Goal: Register for event/course

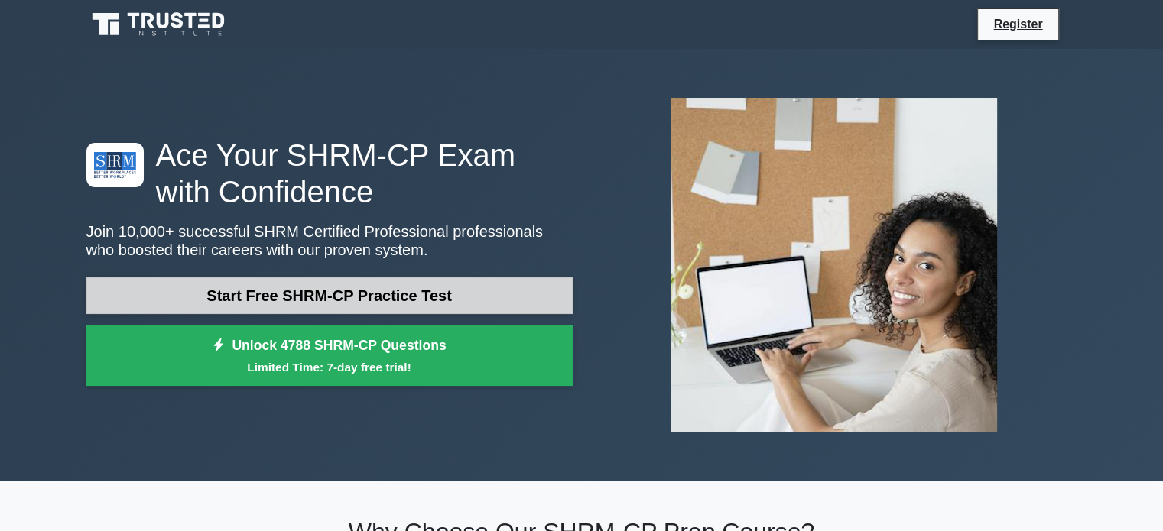
click at [401, 284] on link "Start Free SHRM-CP Practice Test" at bounding box center [329, 296] width 486 height 37
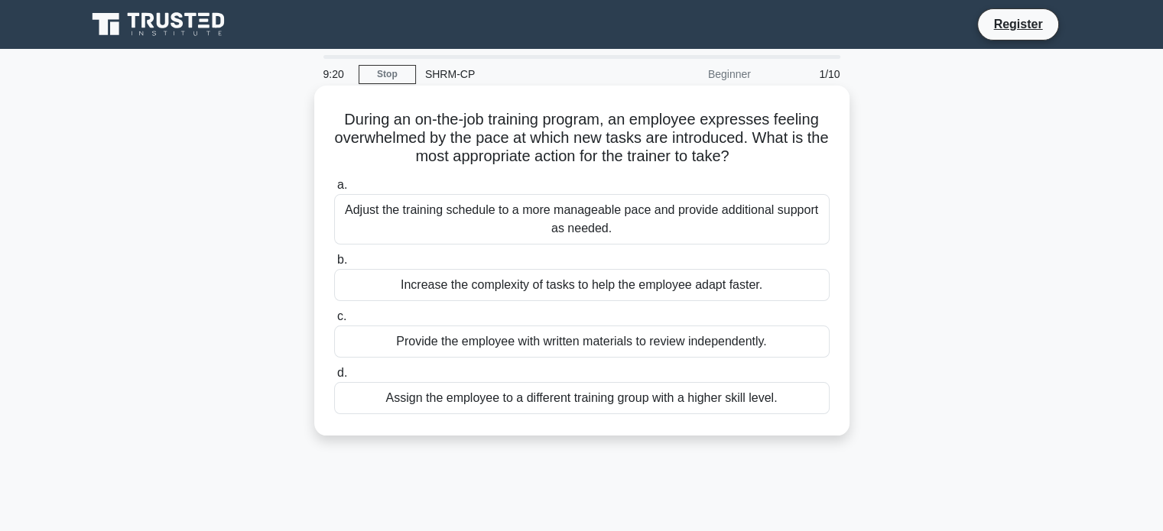
click at [544, 229] on div "Adjust the training schedule to a more manageable pace and provide additional s…" at bounding box center [582, 219] width 496 height 50
click at [334, 190] on input "a. Adjust the training schedule to a more manageable pace and provide additiona…" at bounding box center [334, 185] width 0 height 10
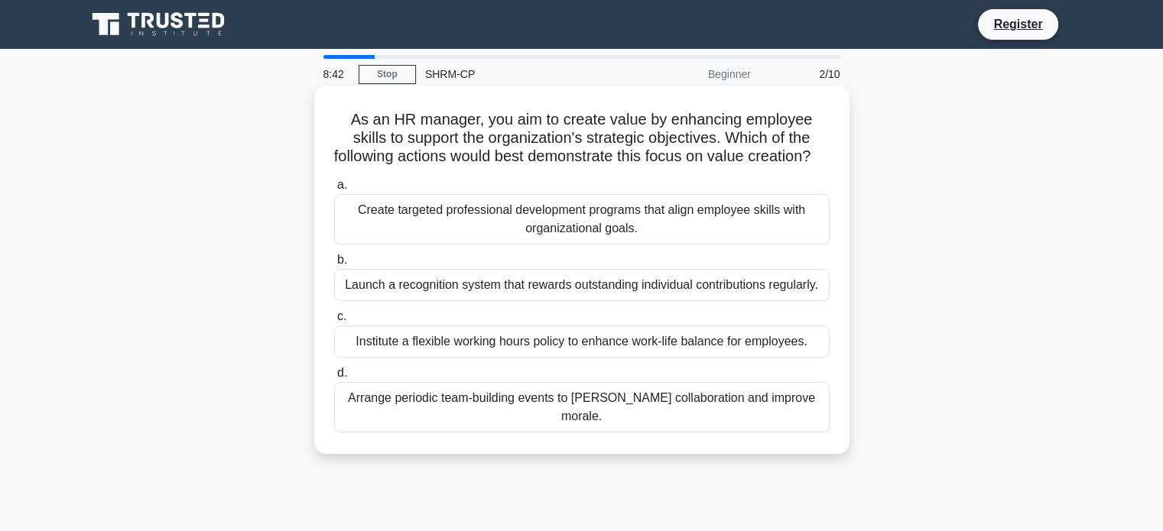
click at [593, 412] on div "Arrange periodic team-building events to [PERSON_NAME] collaboration and improv…" at bounding box center [582, 407] width 496 height 50
click at [334, 379] on input "d. Arrange periodic team-building events to foster collaboration and improve mo…" at bounding box center [334, 374] width 0 height 10
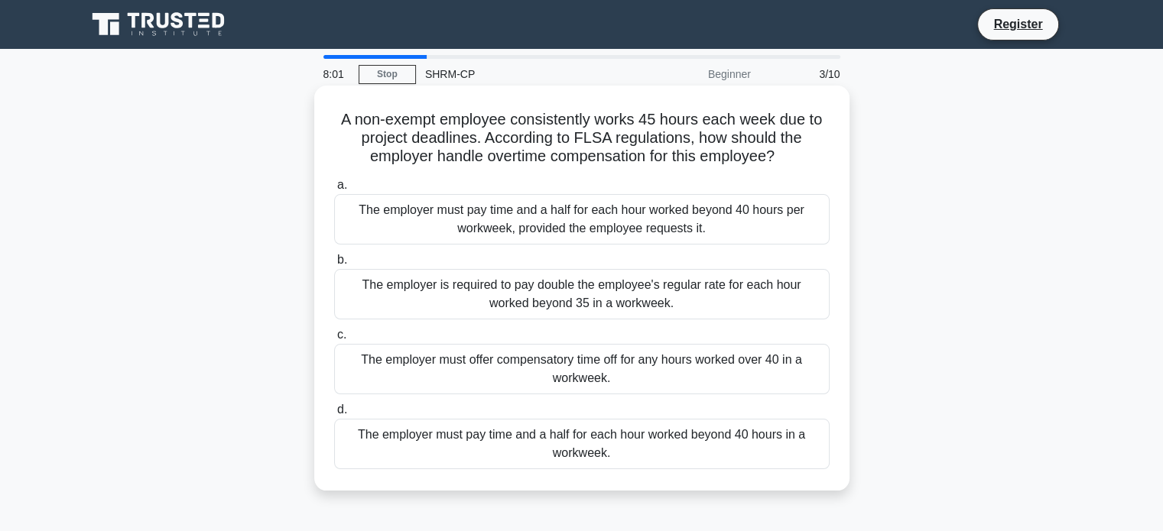
click at [641, 356] on div "The employer must offer compensatory time off for any hours worked over 40 in a…" at bounding box center [582, 369] width 496 height 50
click at [334, 340] on input "c. The employer must offer compensatory time off for any hours worked over 40 i…" at bounding box center [334, 335] width 0 height 10
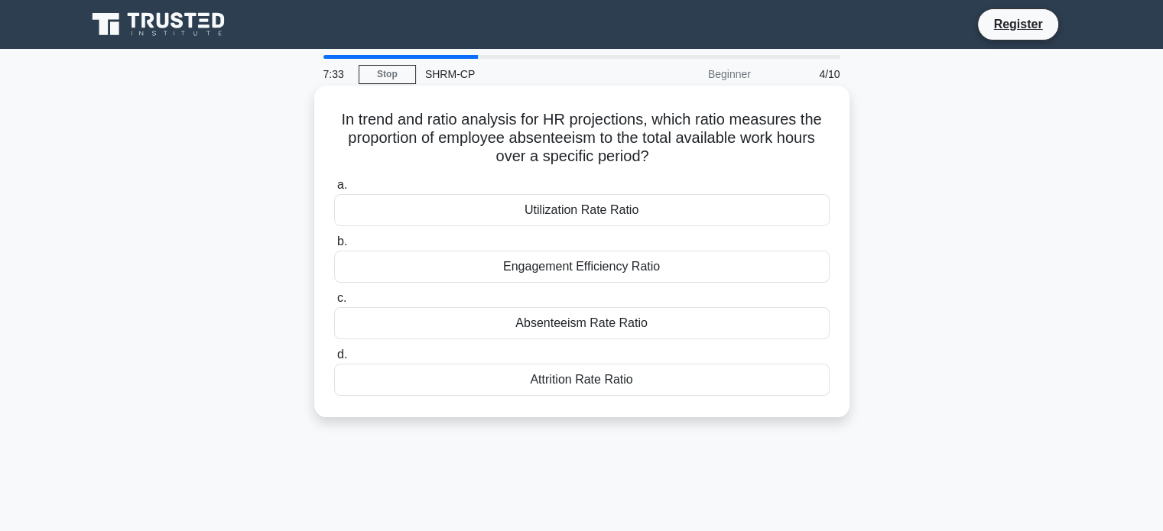
click at [593, 213] on div "Utilization Rate Ratio" at bounding box center [582, 210] width 496 height 32
click at [334, 190] on input "a. Utilization Rate Ratio" at bounding box center [334, 185] width 0 height 10
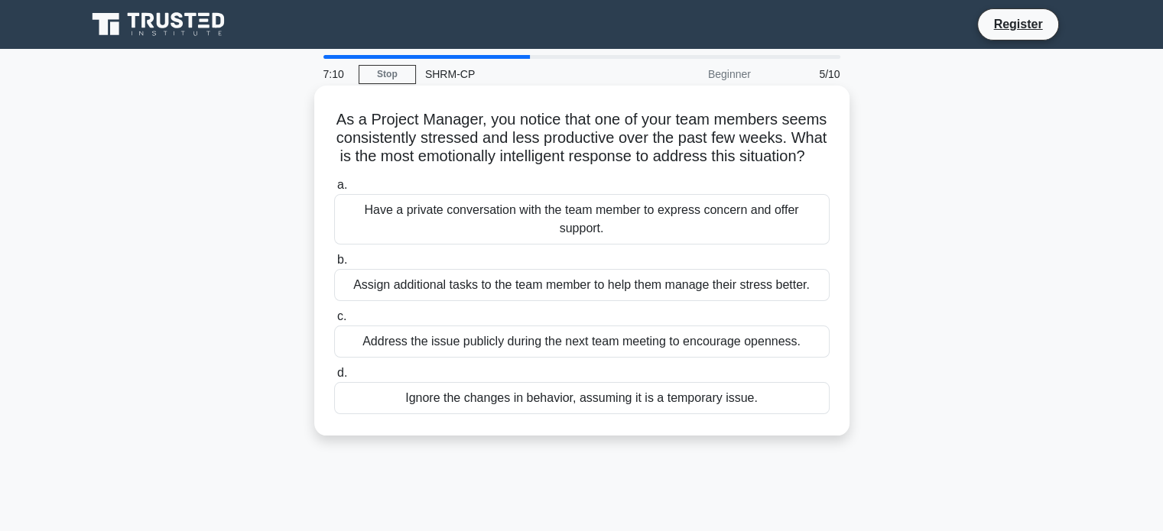
click at [599, 223] on div "Have a private conversation with the team member to express concern and offer s…" at bounding box center [582, 219] width 496 height 50
click at [334, 190] on input "a. Have a private conversation with the team member to express concern and offe…" at bounding box center [334, 185] width 0 height 10
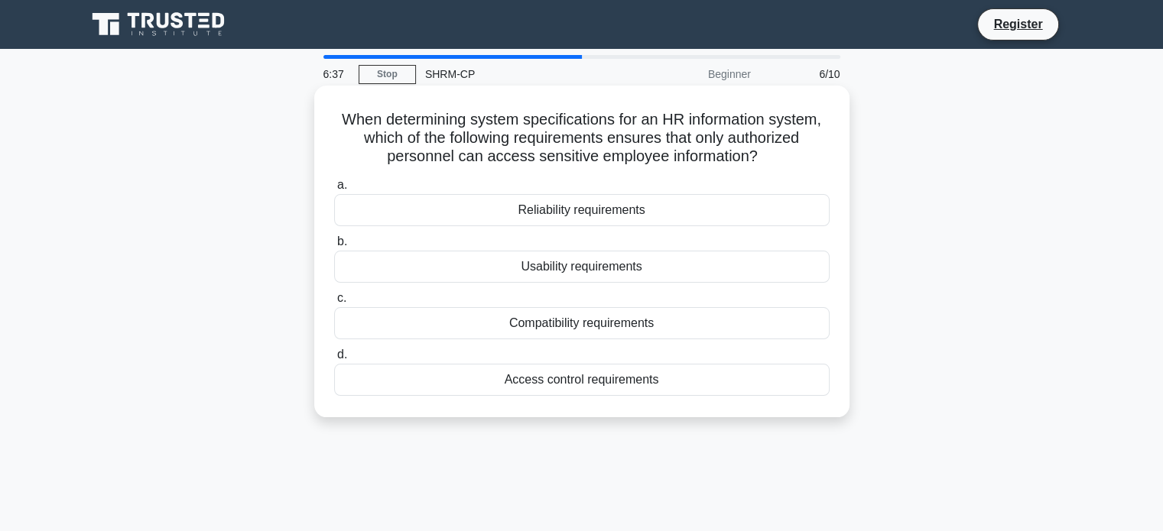
click at [586, 384] on div "Access control requirements" at bounding box center [582, 380] width 496 height 32
click at [334, 360] on input "d. Access control requirements" at bounding box center [334, 355] width 0 height 10
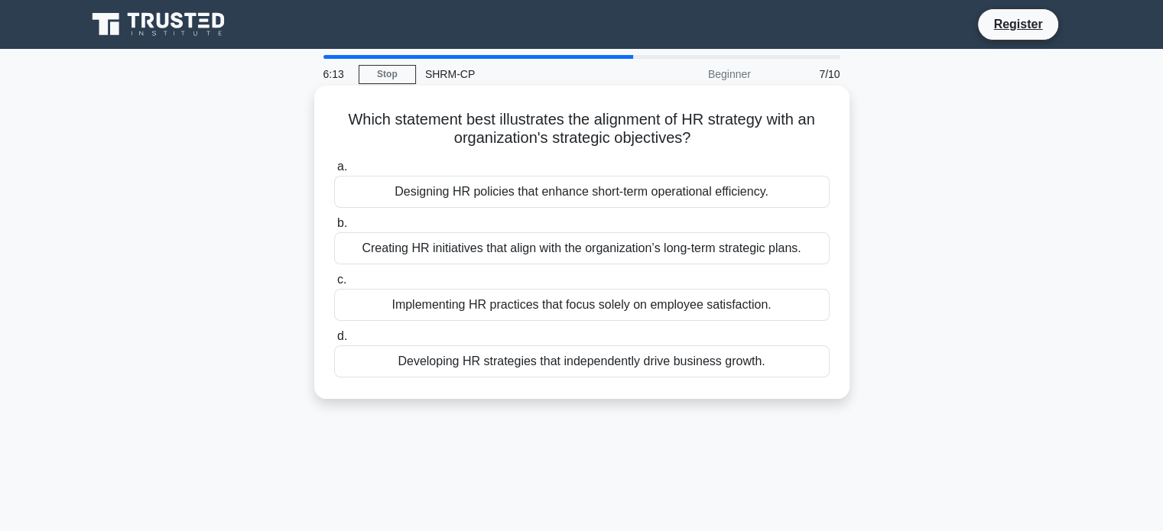
click at [618, 257] on div "Creating HR initiatives that align with the organization’s long-term strategic …" at bounding box center [582, 248] width 496 height 32
click at [334, 229] on input "b. Creating HR initiatives that align with the organization’s long-term strateg…" at bounding box center [334, 224] width 0 height 10
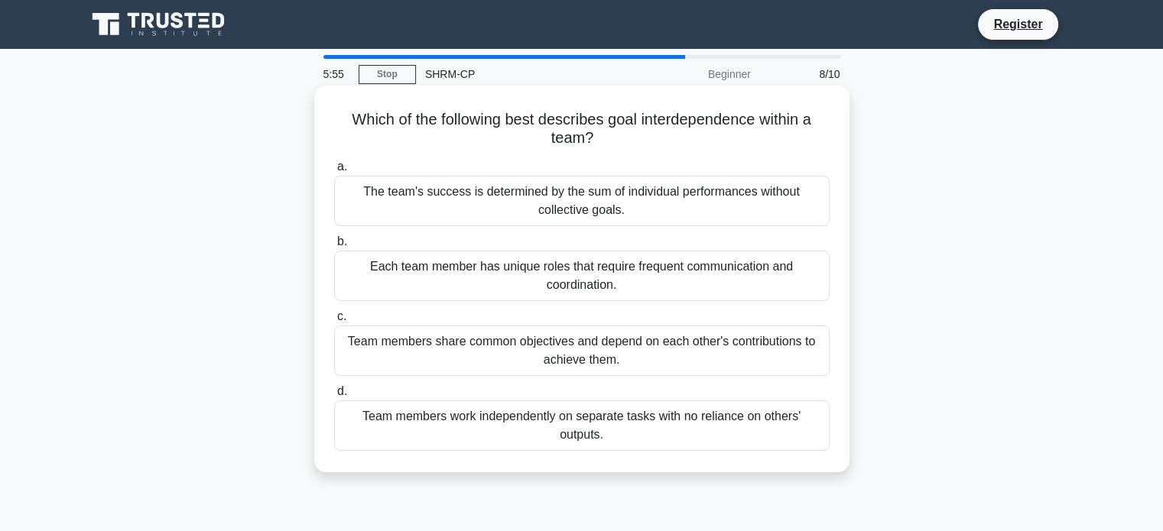
click at [616, 266] on div "Each team member has unique roles that require frequent communication and coord…" at bounding box center [582, 276] width 496 height 50
click at [334, 247] on input "b. Each team member has unique roles that require frequent communication and co…" at bounding box center [334, 242] width 0 height 10
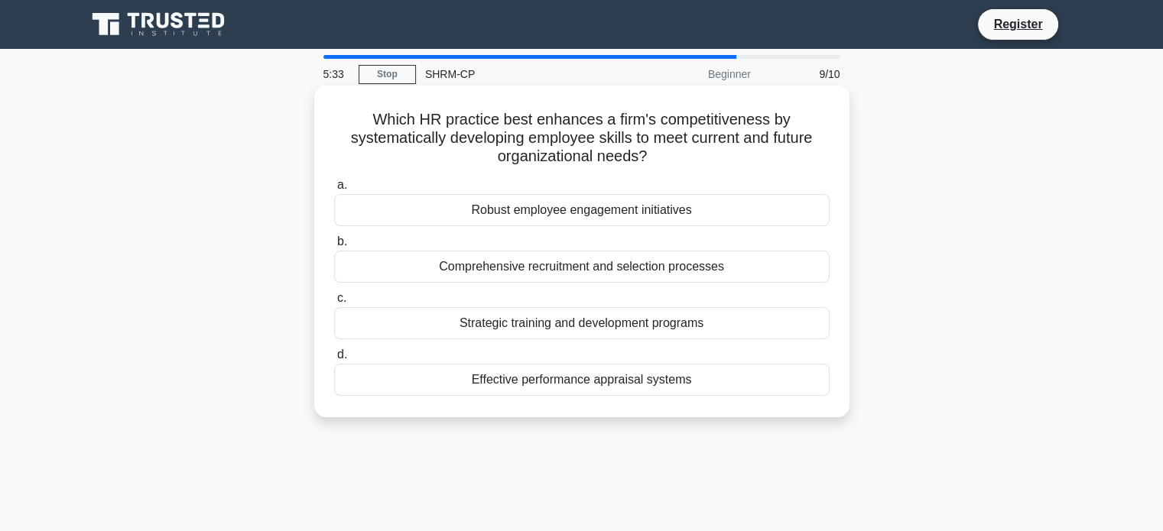
click at [613, 328] on div "Strategic training and development programs" at bounding box center [582, 323] width 496 height 32
click at [334, 304] on input "c. Strategic training and development programs" at bounding box center [334, 299] width 0 height 10
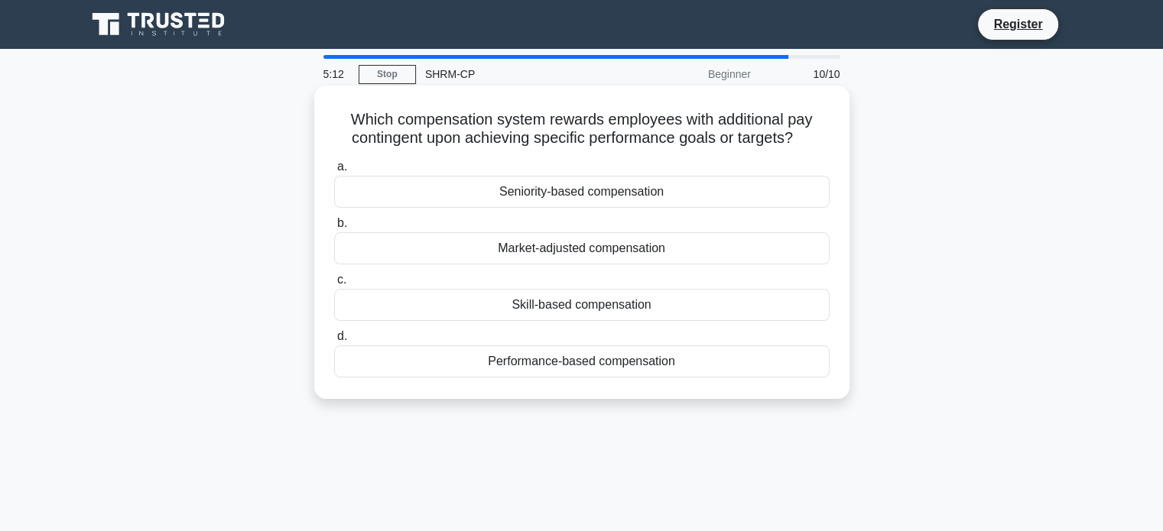
click at [609, 369] on div "Performance-based compensation" at bounding box center [582, 362] width 496 height 32
click at [334, 342] on input "d. Performance-based compensation" at bounding box center [334, 337] width 0 height 10
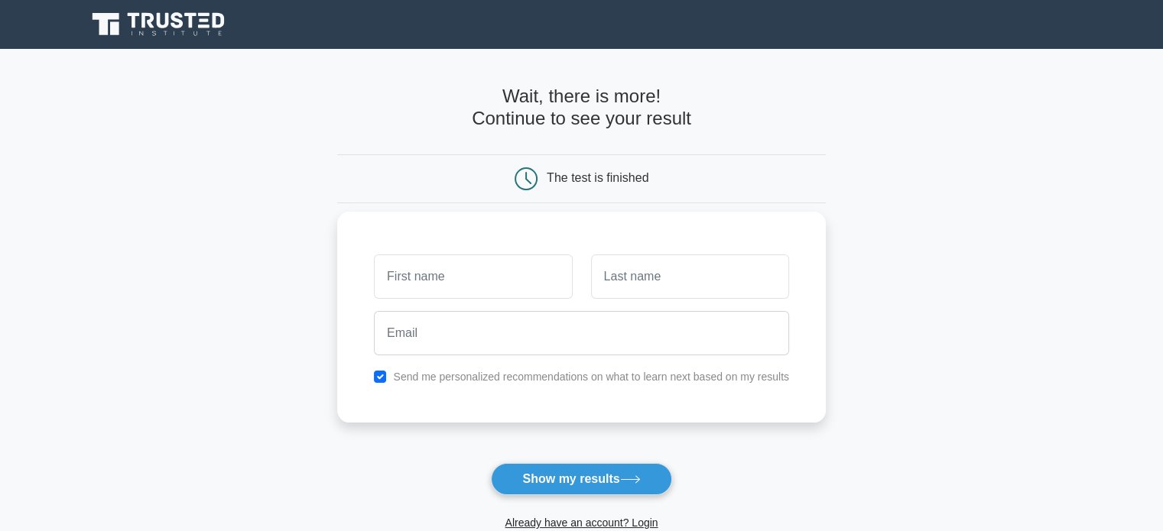
click at [544, 277] on input "text" at bounding box center [473, 277] width 198 height 44
type input "Rajesh"
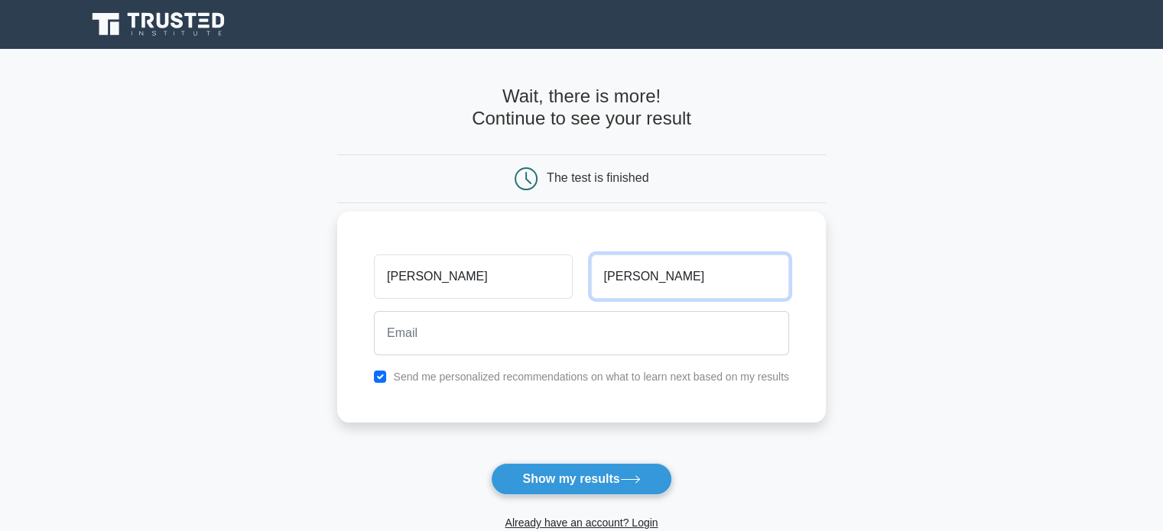
type input "Kumar"
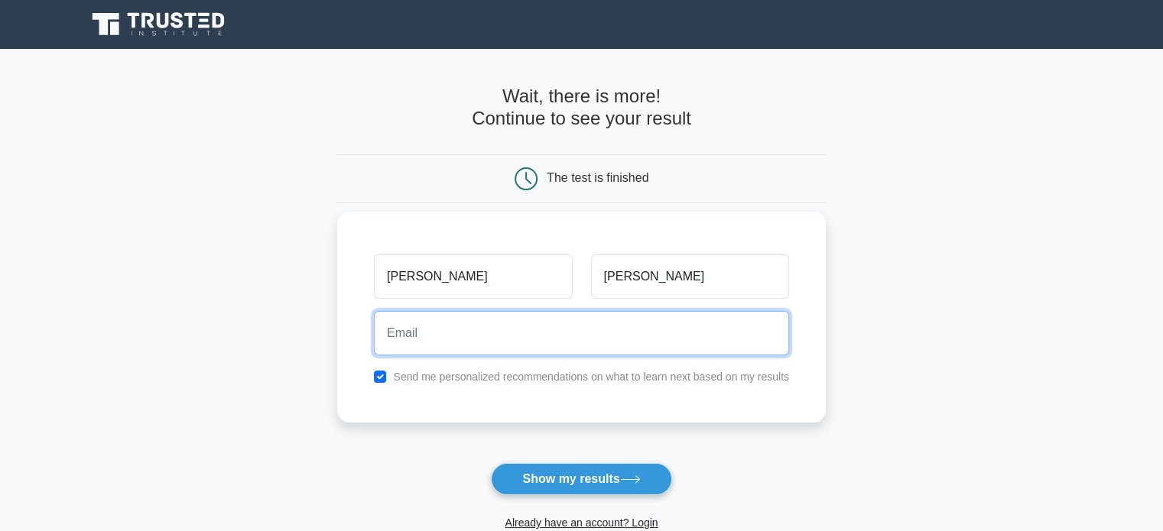
click at [544, 333] on input "email" at bounding box center [581, 333] width 415 height 44
type input "rkumar@koppert.in"
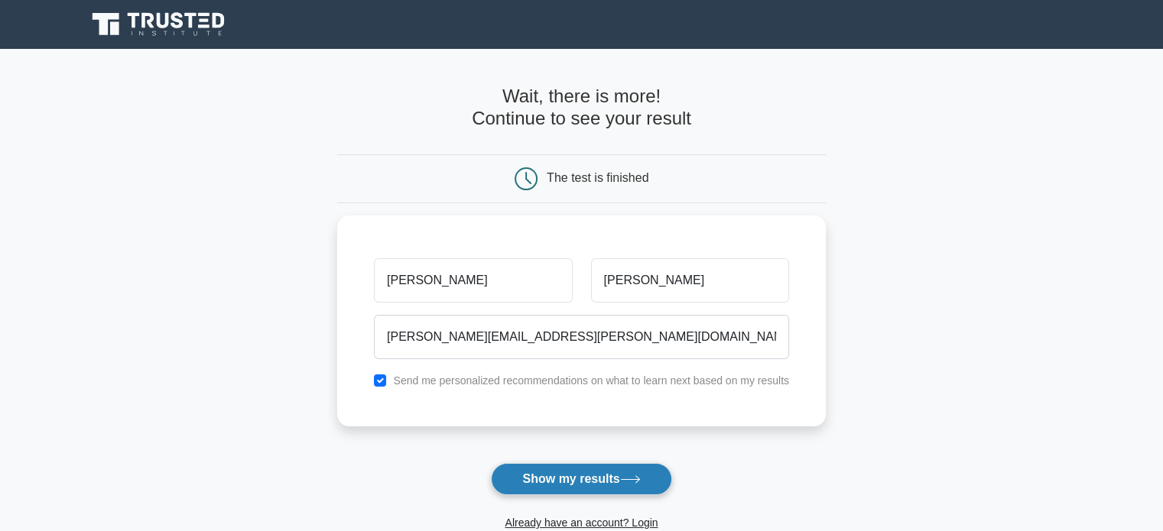
click at [585, 479] on button "Show my results" at bounding box center [581, 479] width 180 height 32
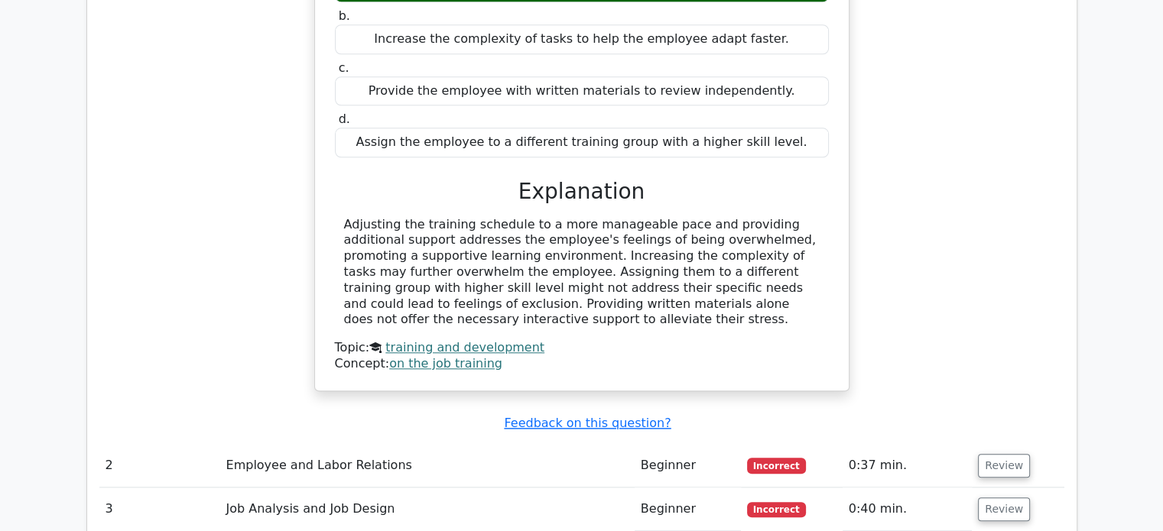
scroll to position [1678, 0]
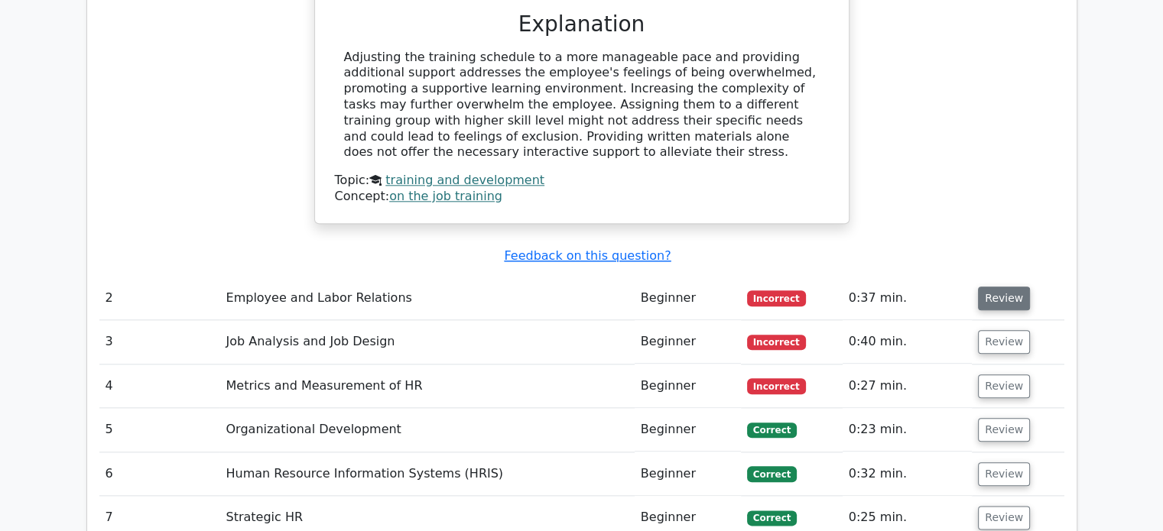
click at [984, 287] on button "Review" at bounding box center [1004, 299] width 52 height 24
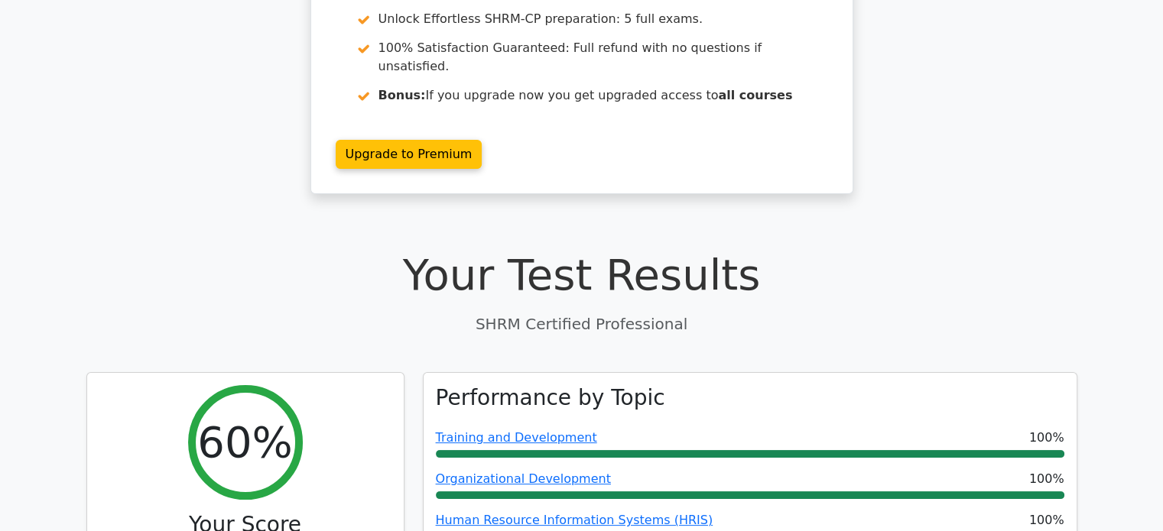
scroll to position [187, 0]
